Goal: Task Accomplishment & Management: Manage account settings

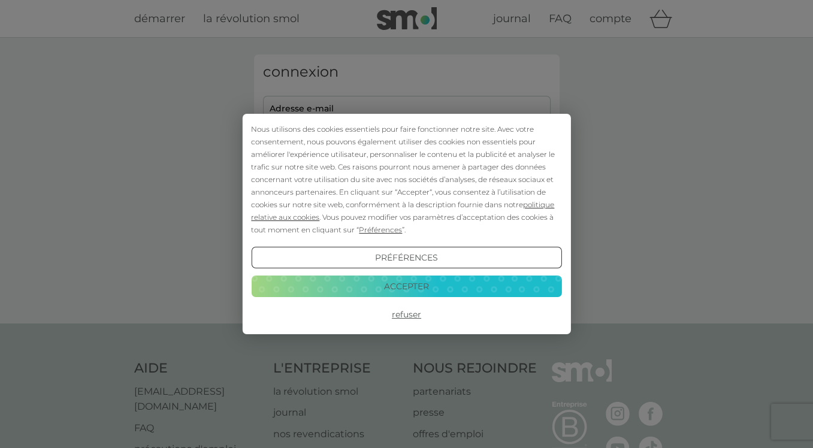
type input "[EMAIL_ADDRESS][DOMAIN_NAME]"
click at [398, 285] on button "Accepter" at bounding box center [406, 287] width 310 height 22
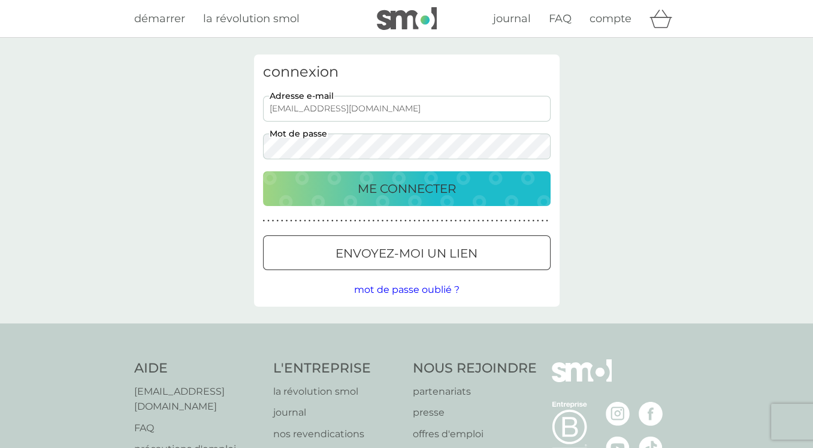
click at [396, 189] on p "ME CONNECTER" at bounding box center [407, 188] width 98 height 19
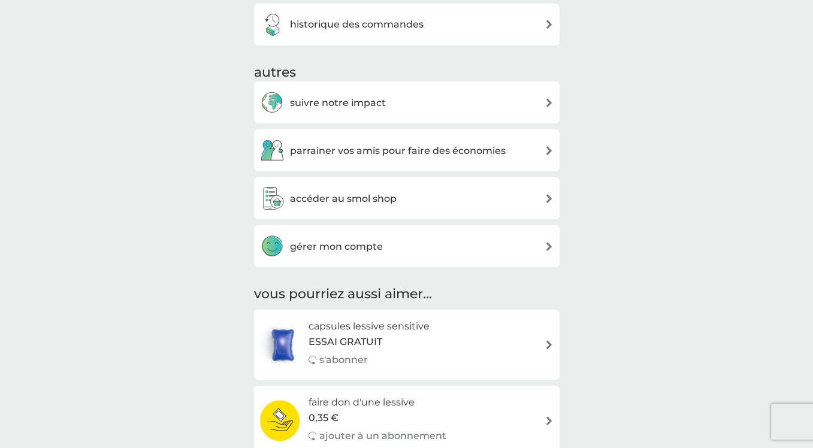
scroll to position [300, 0]
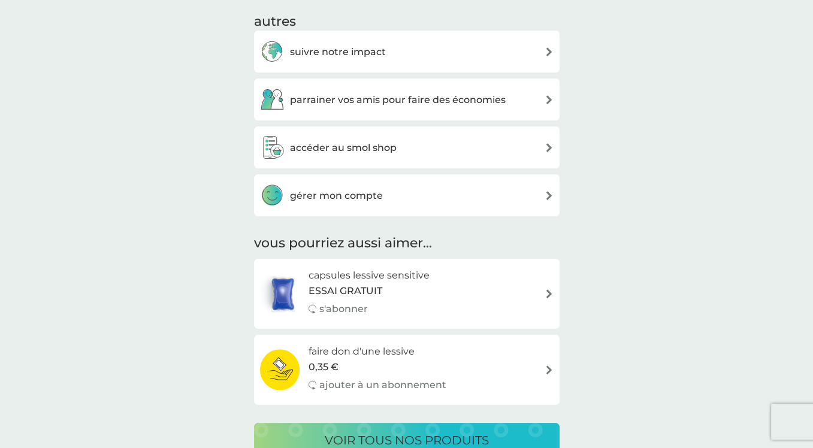
click at [340, 194] on h3 "gérer mon compte" at bounding box center [336, 196] width 93 height 16
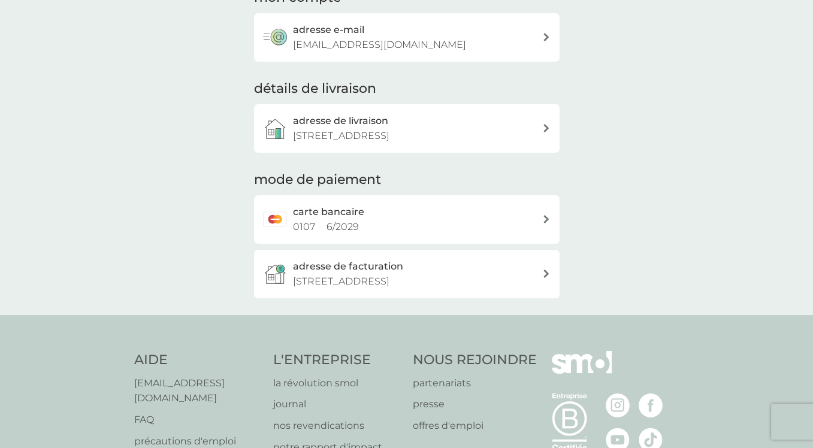
scroll to position [120, 0]
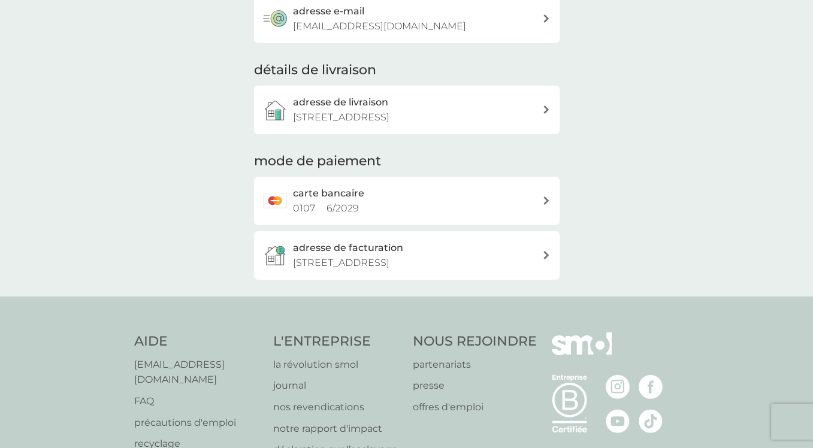
click at [546, 200] on icon at bounding box center [546, 201] width 5 height 8
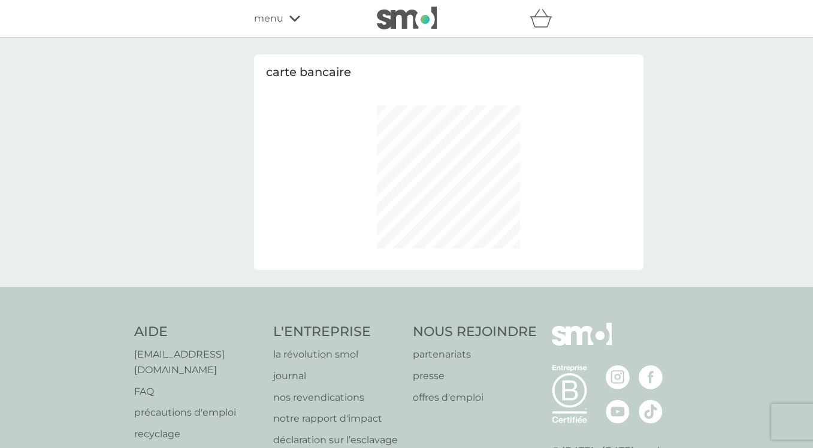
select select "France"
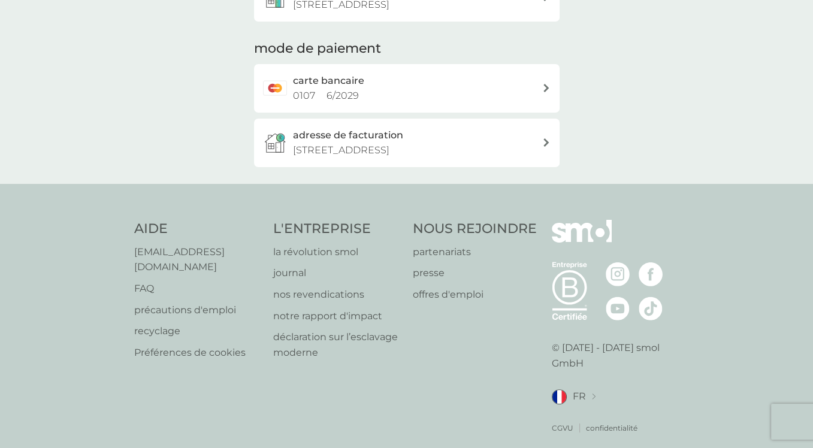
scroll to position [236, 0]
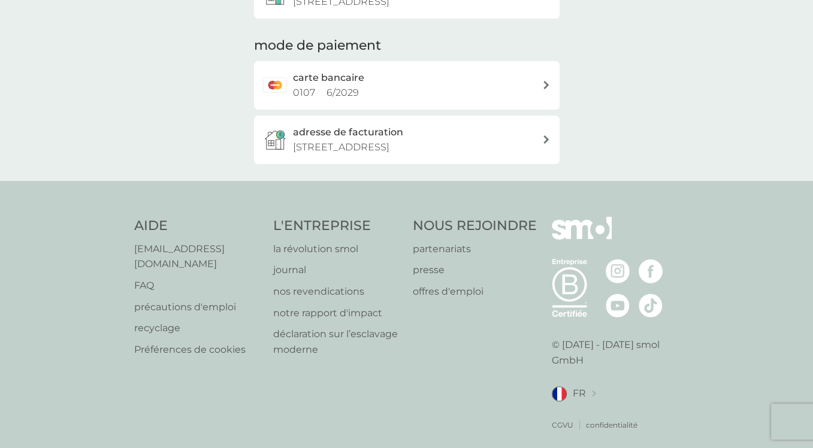
click at [152, 278] on p "FAQ" at bounding box center [198, 286] width 128 height 16
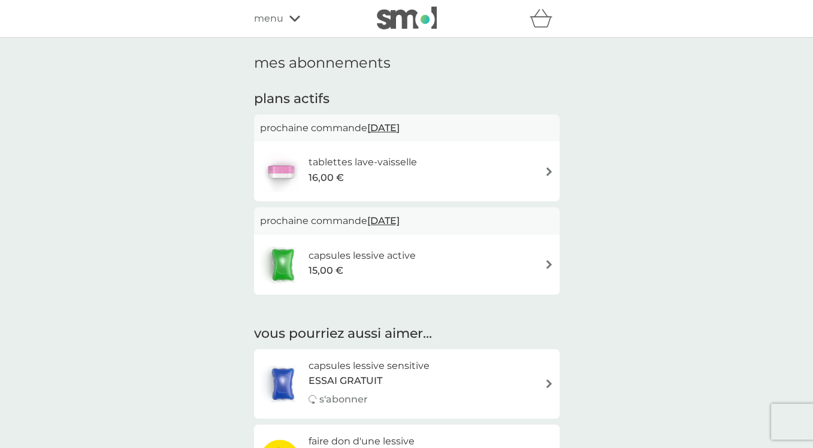
click at [395, 128] on span "[DATE]" at bounding box center [383, 127] width 32 height 23
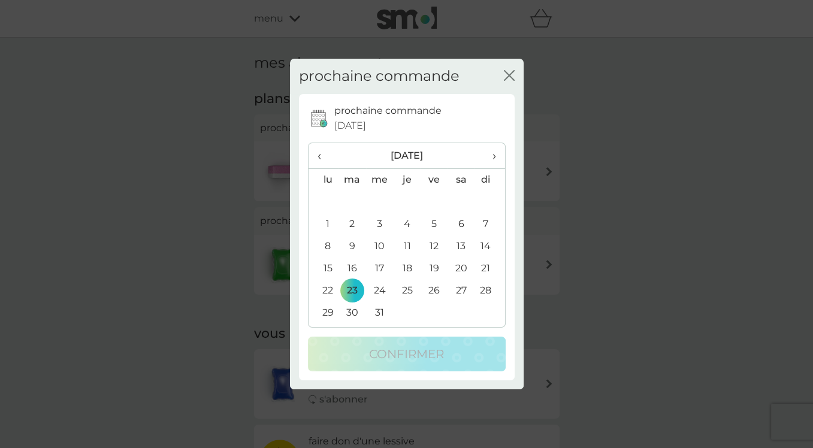
click at [508, 74] on icon "fermer" at bounding box center [509, 75] width 11 height 11
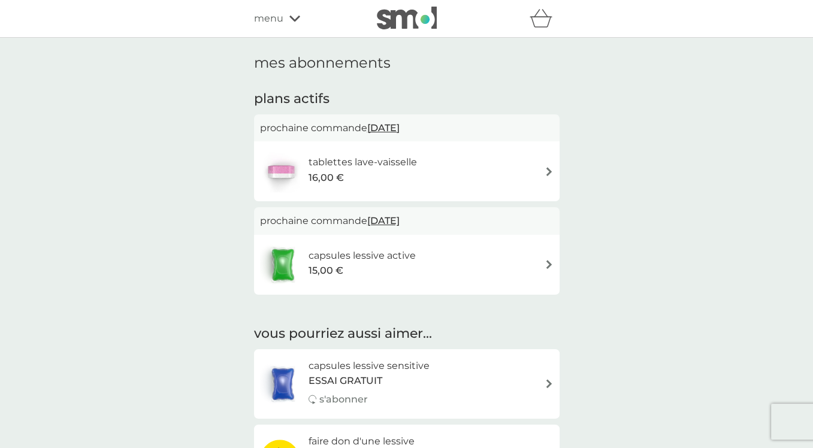
click at [548, 171] on img at bounding box center [549, 171] width 9 height 9
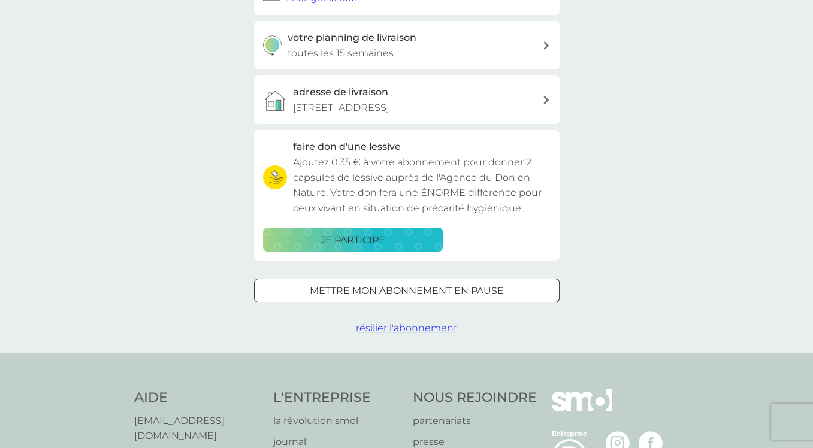
scroll to position [240, 0]
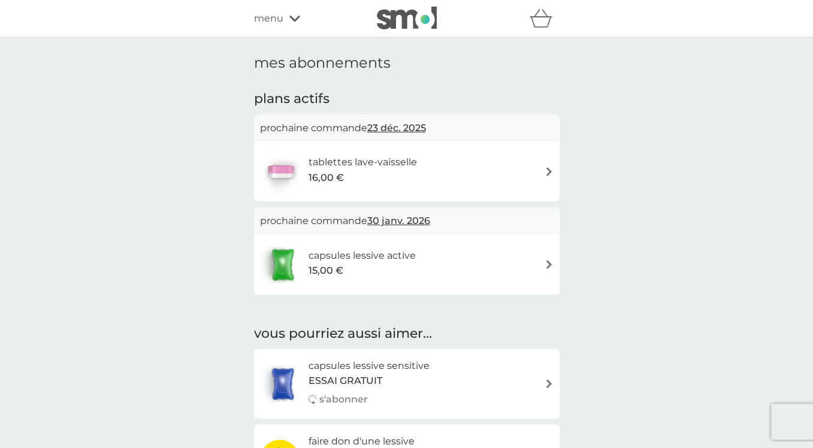
click at [298, 17] on icon at bounding box center [295, 19] width 11 height 6
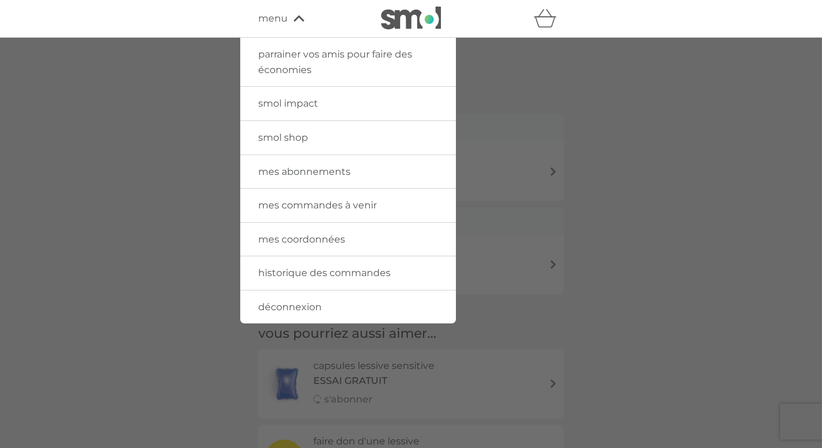
click at [284, 242] on span "mes coordonnées" at bounding box center [301, 239] width 87 height 11
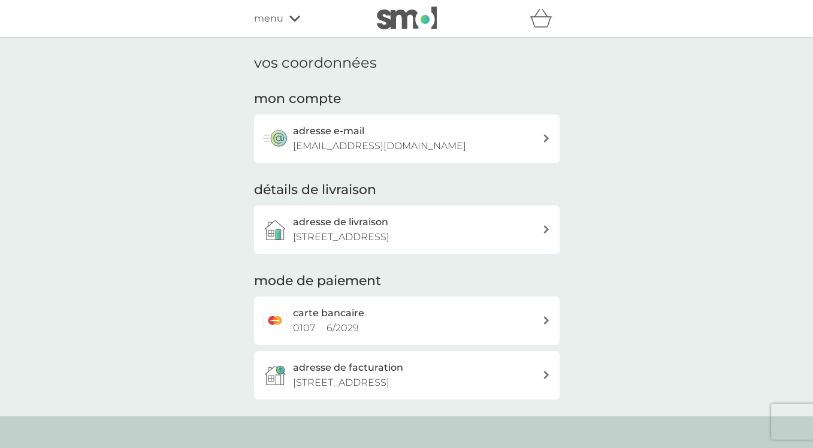
click at [542, 318] on div at bounding box center [546, 320] width 8 height 8
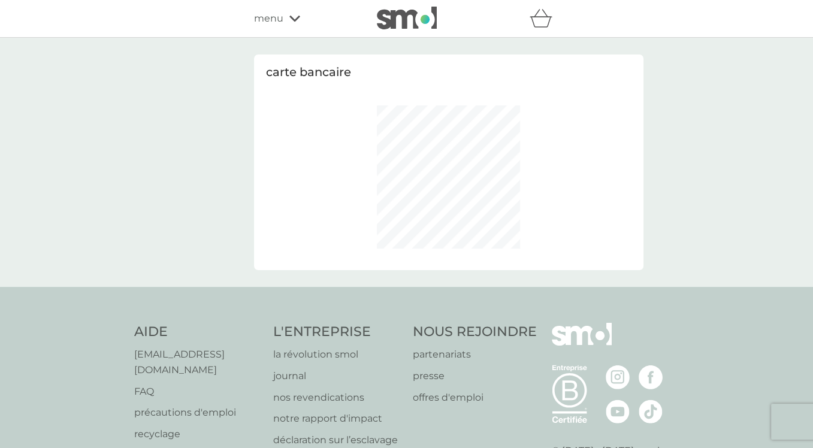
select select "France"
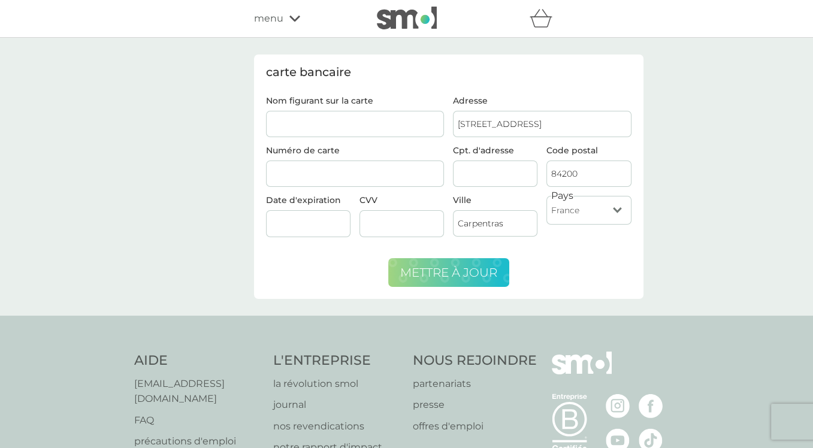
click at [468, 273] on span "mettre à jour" at bounding box center [448, 273] width 97 height 14
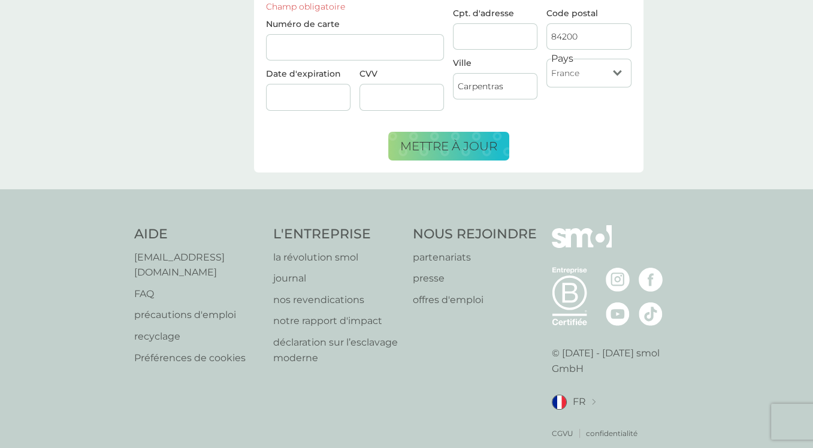
scroll to position [147, 0]
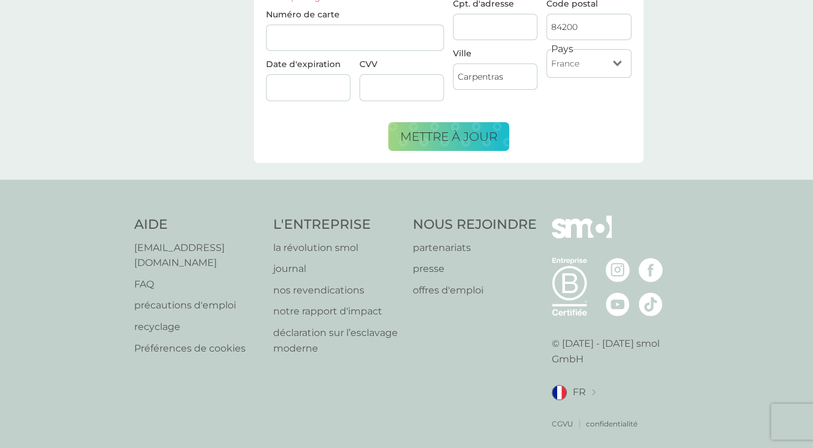
click at [146, 277] on p "FAQ" at bounding box center [198, 285] width 128 height 16
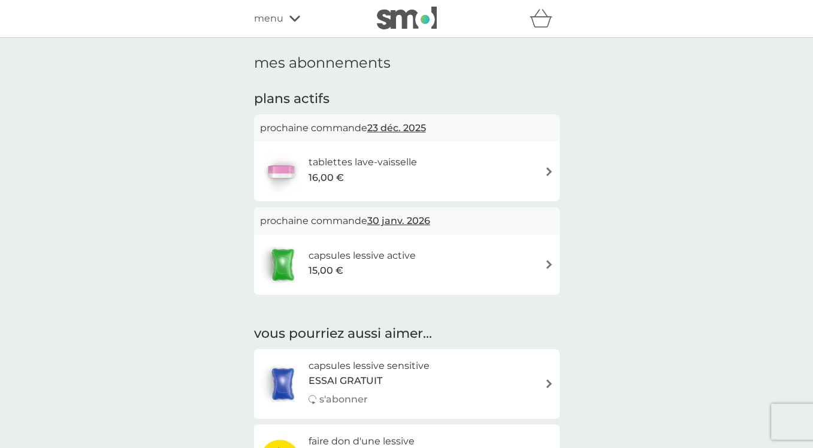
click at [546, 262] on img at bounding box center [549, 264] width 9 height 9
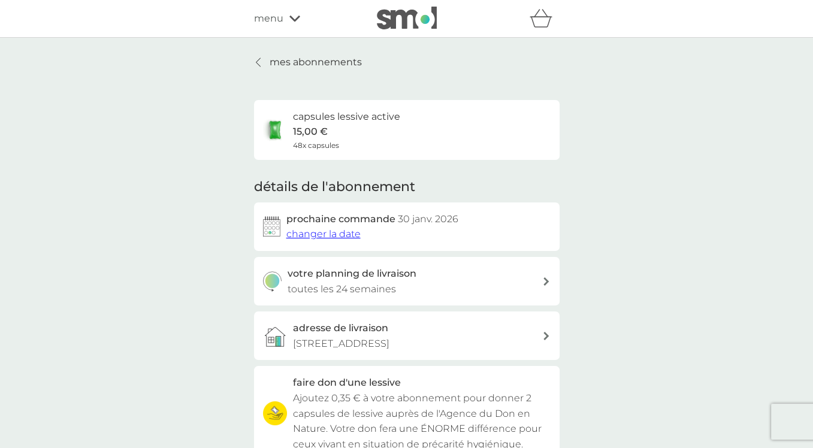
click at [542, 20] on icon "panier" at bounding box center [541, 18] width 23 height 19
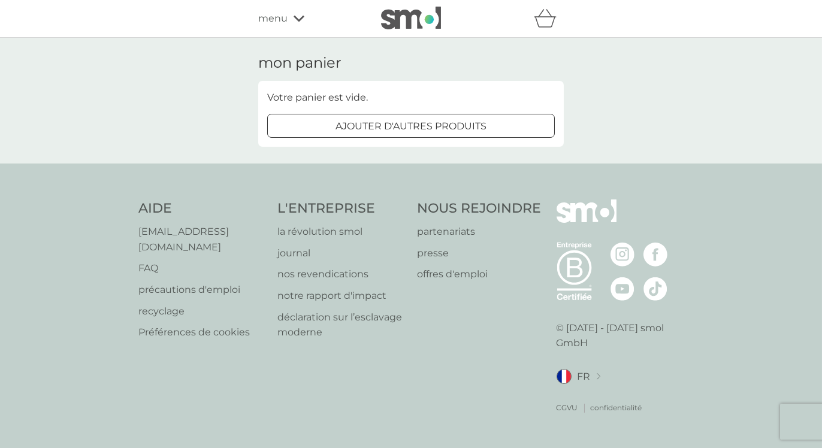
click at [296, 16] on icon at bounding box center [299, 18] width 11 height 7
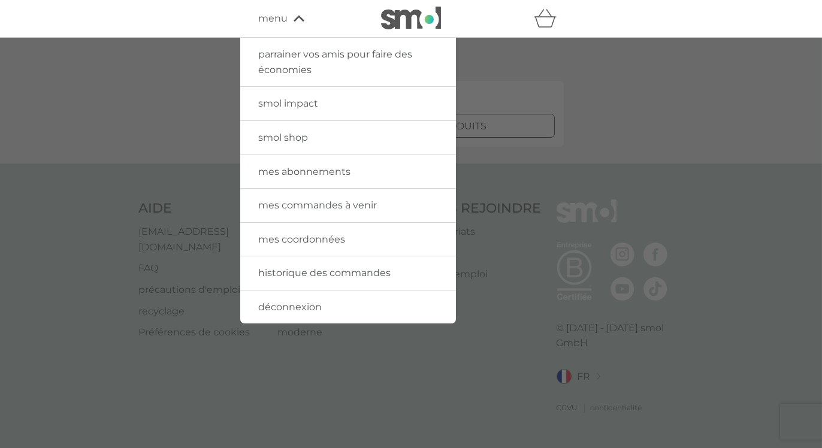
click at [297, 168] on span "mes abonnements" at bounding box center [304, 171] width 92 height 11
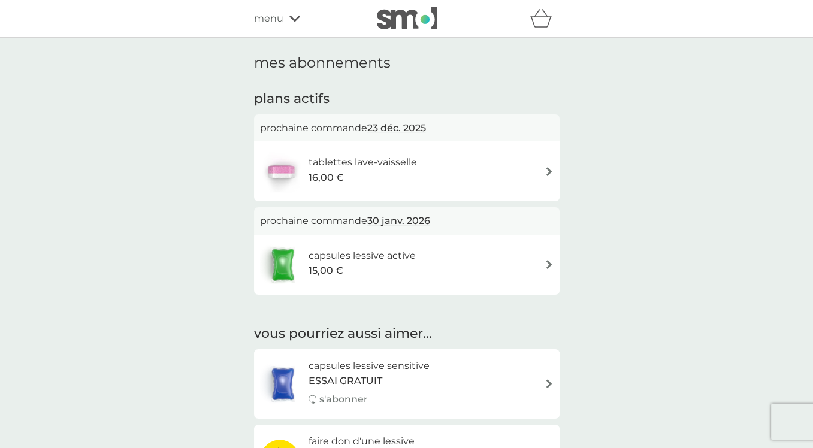
click at [549, 266] on img at bounding box center [549, 264] width 9 height 9
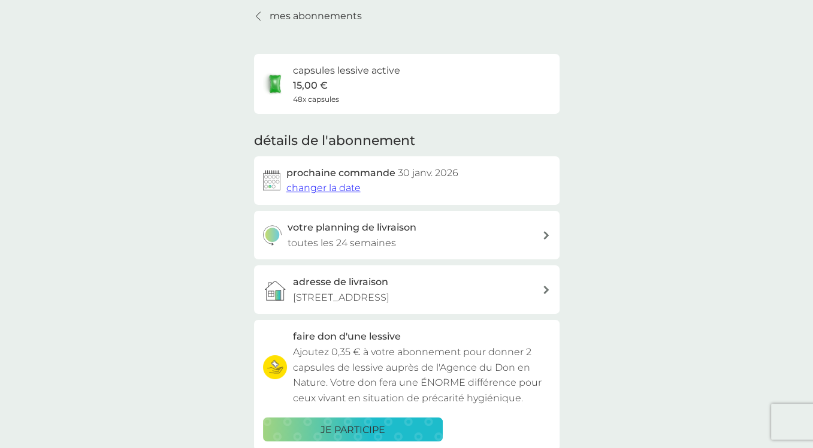
scroll to position [180, 0]
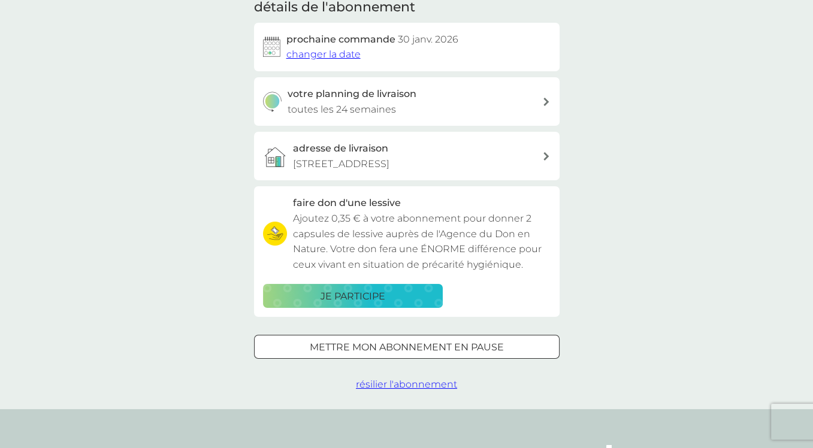
click at [402, 354] on p "mettre mon abonnement en pause" at bounding box center [407, 348] width 194 height 16
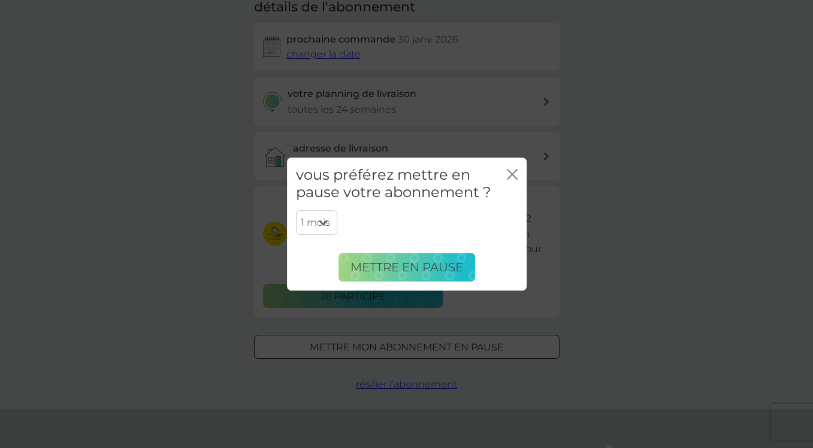
click at [514, 169] on icon "fermer" at bounding box center [512, 174] width 11 height 11
